Goal: Information Seeking & Learning: Learn about a topic

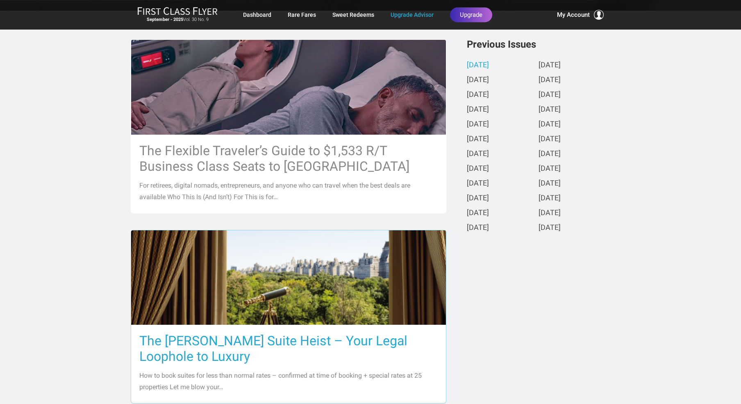
scroll to position [213, 0]
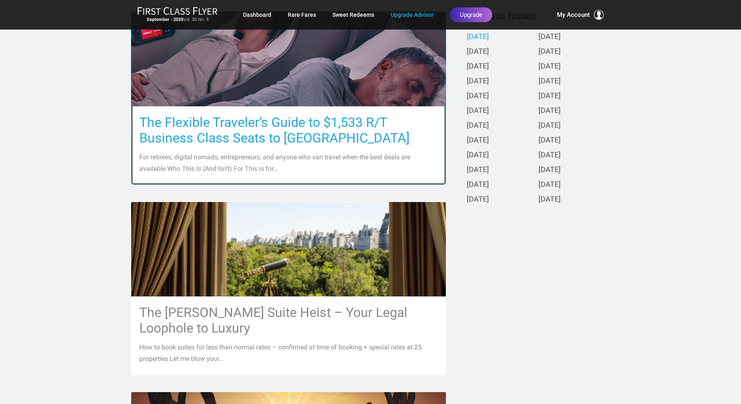
click at [216, 124] on h3 "The Flexible Traveler’s Guide to $1,533 R/T Business Class Seats to [GEOGRAPHIC…" at bounding box center [288, 129] width 299 height 31
click at [233, 168] on p "For retirees, digital nomads, entrepreneurs, and anyone who can travel when the…" at bounding box center [288, 162] width 299 height 23
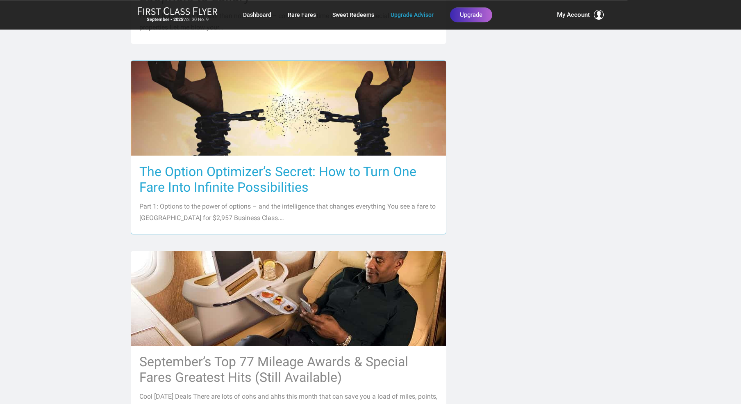
scroll to position [554, 0]
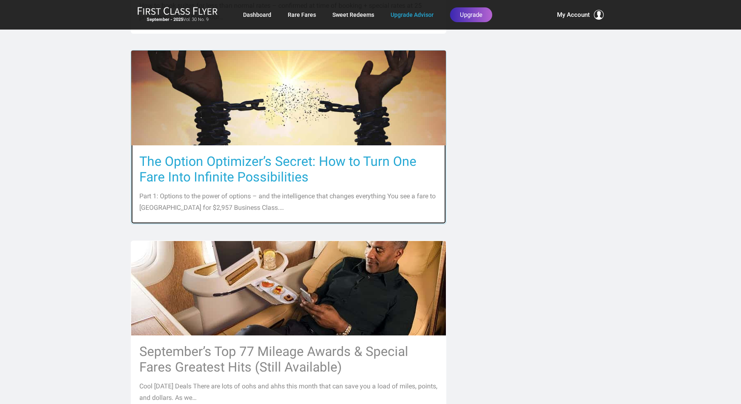
click at [293, 185] on div "The Option Optimizer’s Secret: How to Turn One Fare Into Infinite Possibilities…" at bounding box center [288, 184] width 315 height 78
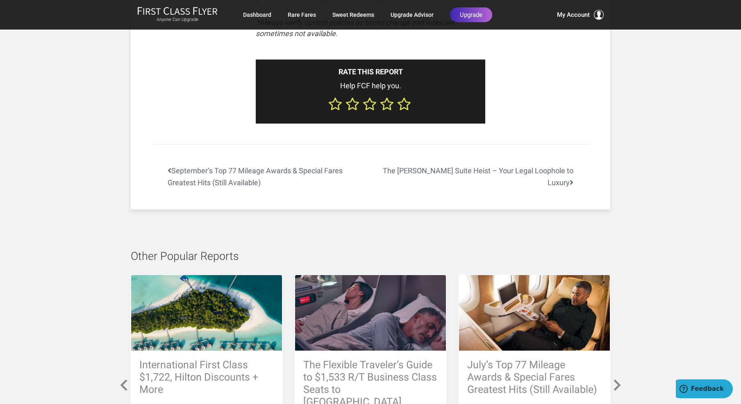
scroll to position [2730, 0]
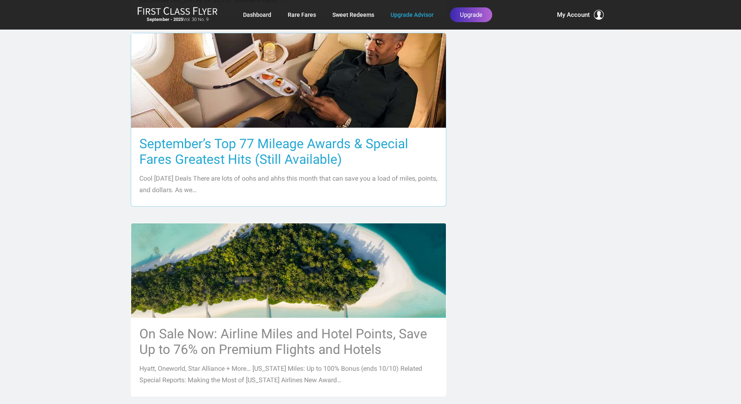
scroll to position [768, 0]
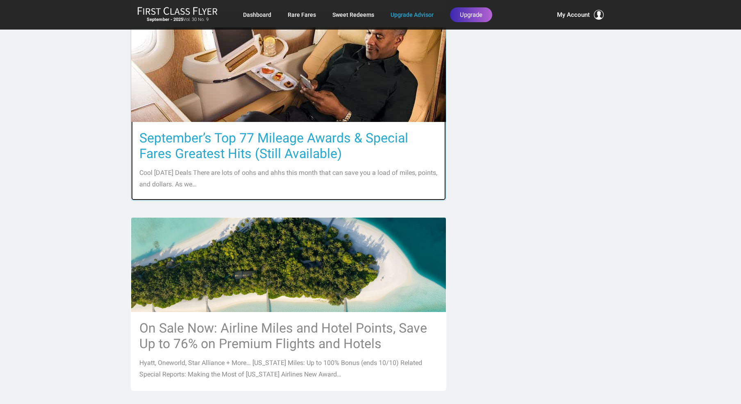
click at [282, 157] on h3 "September’s Top 77 Mileage Awards & Special Fares Greatest Hits (Still Availabl…" at bounding box center [288, 145] width 299 height 31
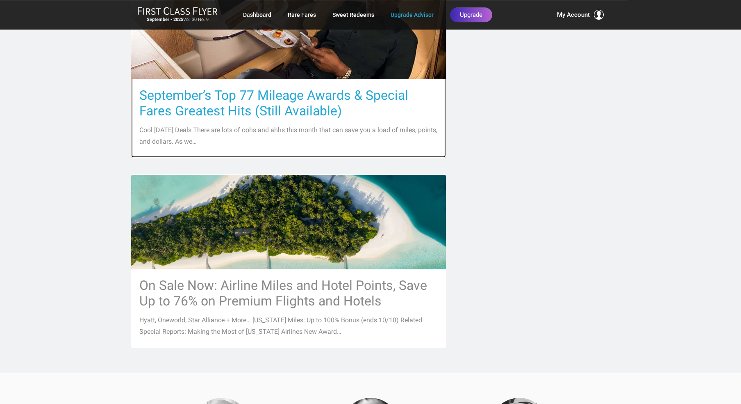
scroll to position [853, 0]
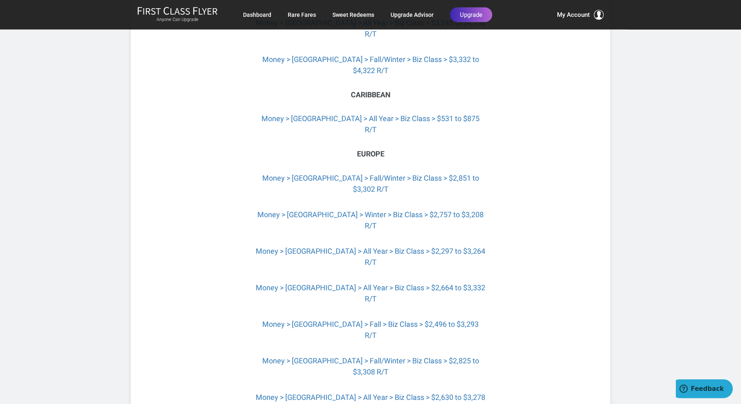
scroll to position [2090, 0]
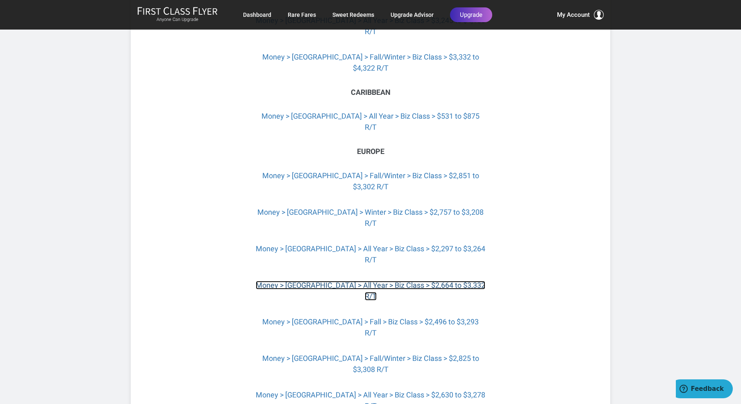
click at [338, 280] on link "Money > Venice > All Year > Biz Class > $2,664 to $3,332 R/T" at bounding box center [371, 290] width 230 height 20
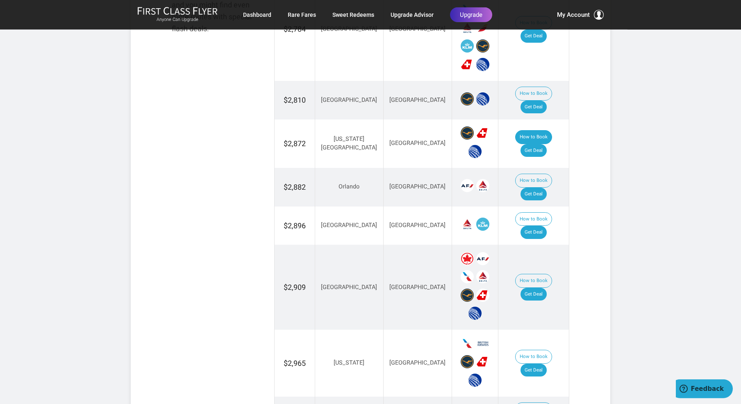
scroll to position [597, 0]
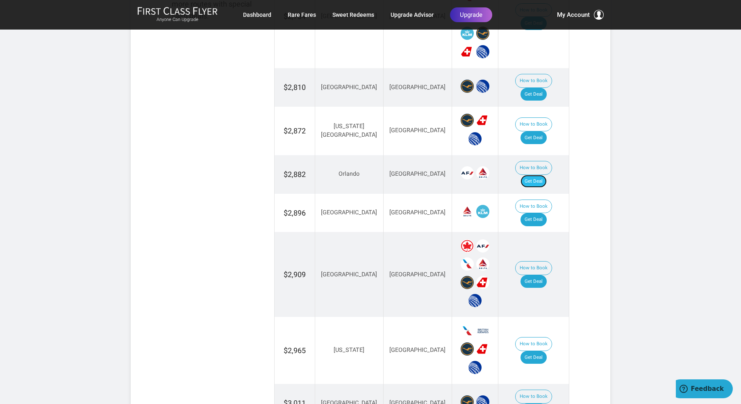
click at [536, 175] on link "Get Deal" at bounding box center [534, 181] width 26 height 13
